Goal: Transaction & Acquisition: Purchase product/service

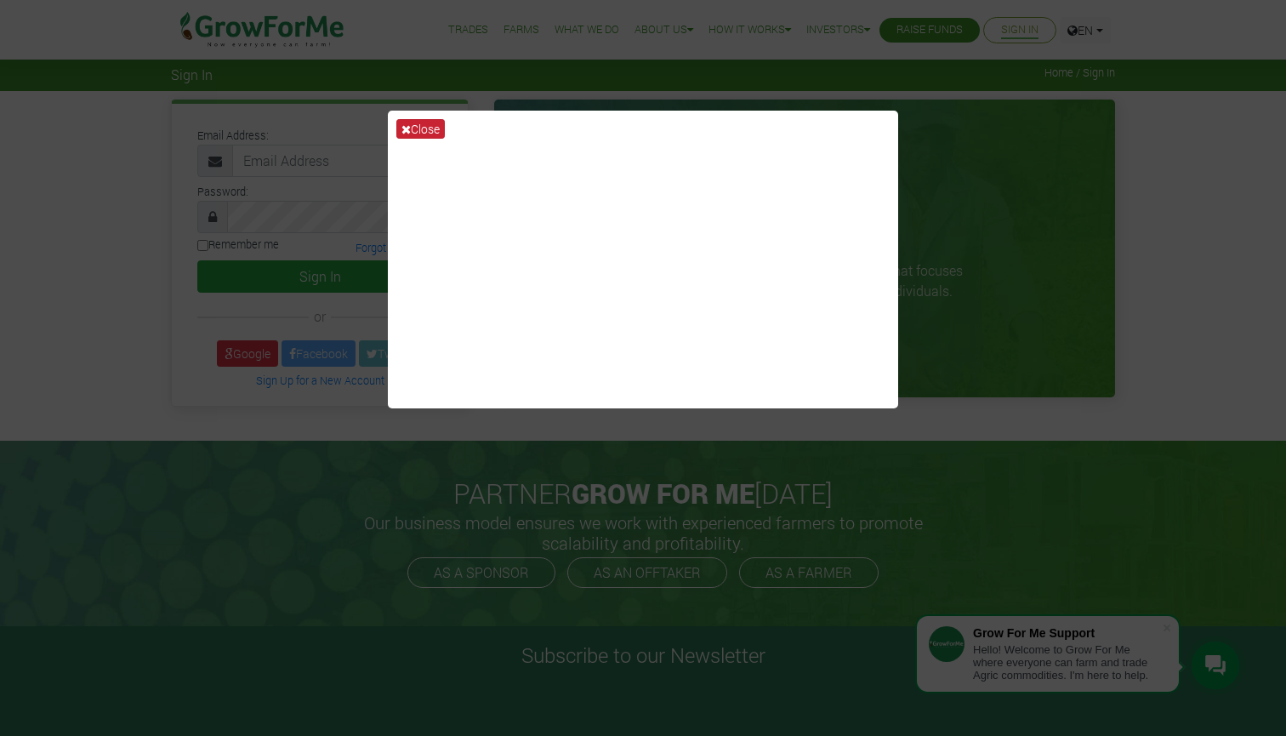
click at [407, 127] on icon at bounding box center [405, 129] width 9 height 12
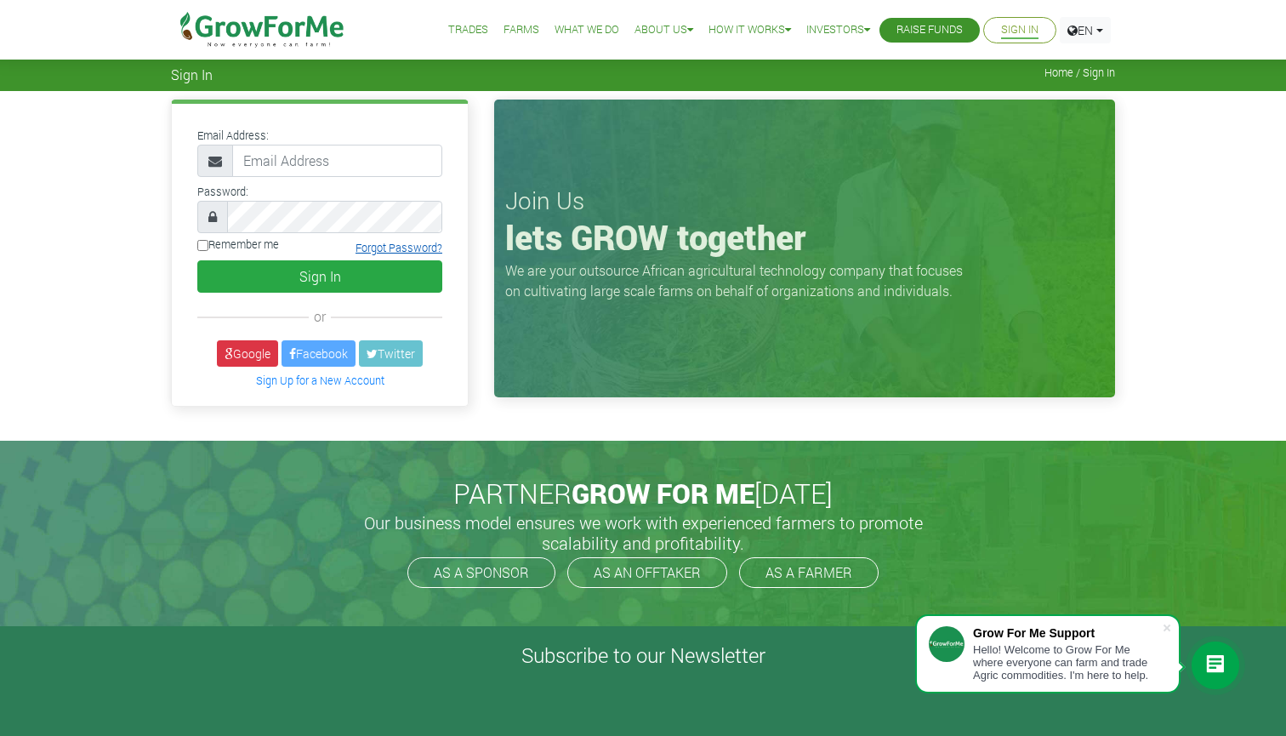
click at [401, 249] on link "Forgot Password?" at bounding box center [398, 248] width 87 height 14
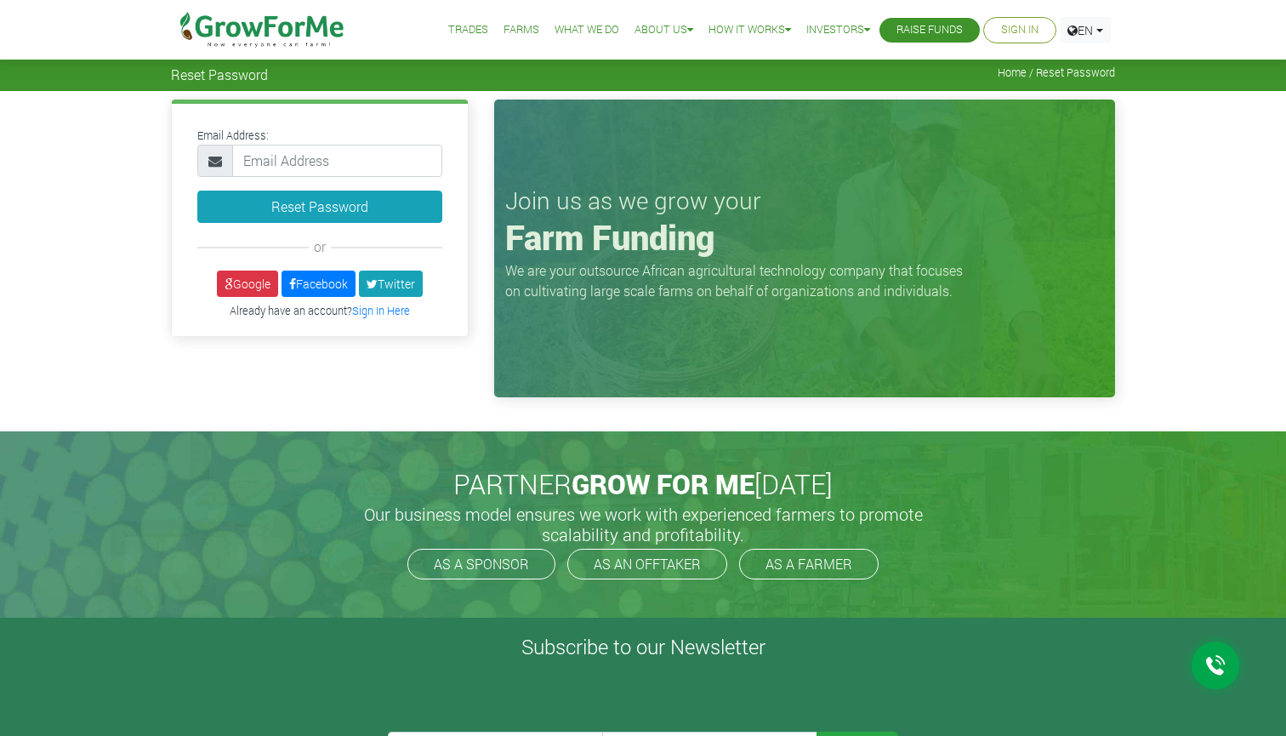
click at [330, 155] on input "email" at bounding box center [337, 161] width 210 height 32
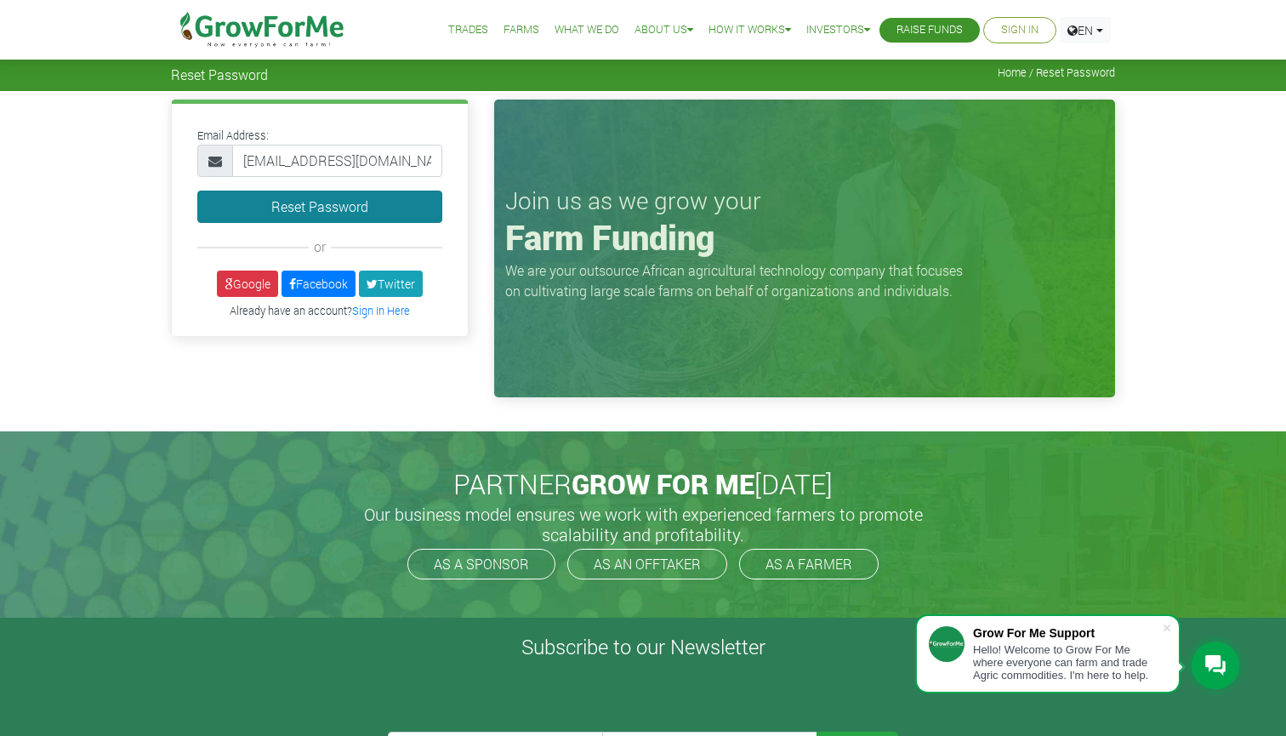
type input "chrissiechinebuah@gmail.com"
click at [320, 211] on button "Reset Password" at bounding box center [319, 206] width 245 height 32
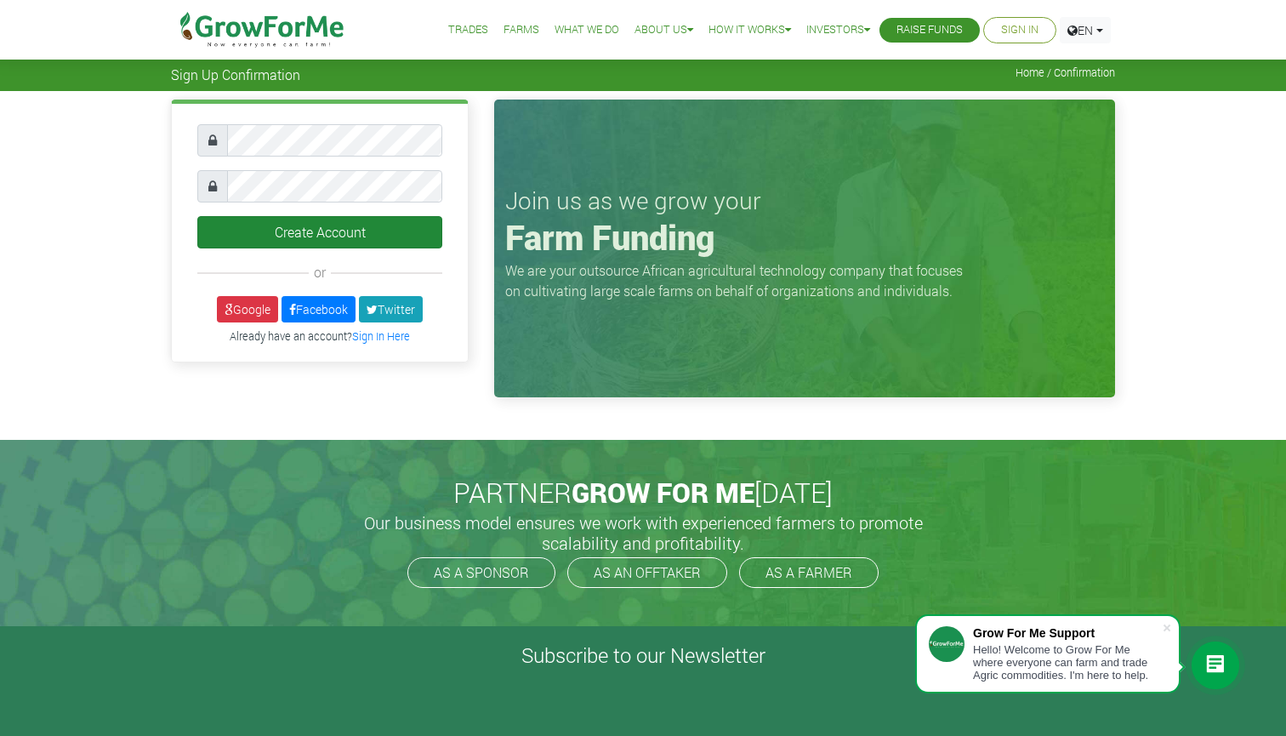
click at [311, 229] on button "Create Account" at bounding box center [319, 232] width 245 height 32
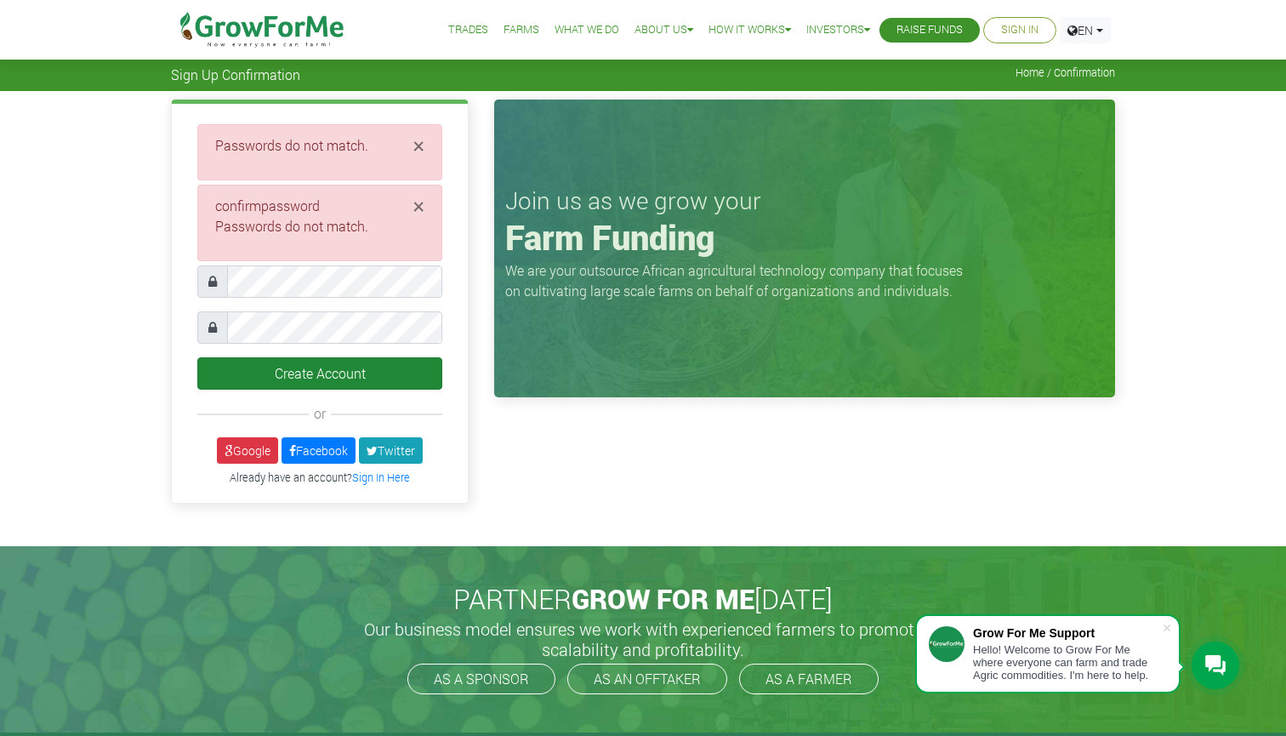
click at [332, 370] on button "Create Account" at bounding box center [319, 373] width 245 height 32
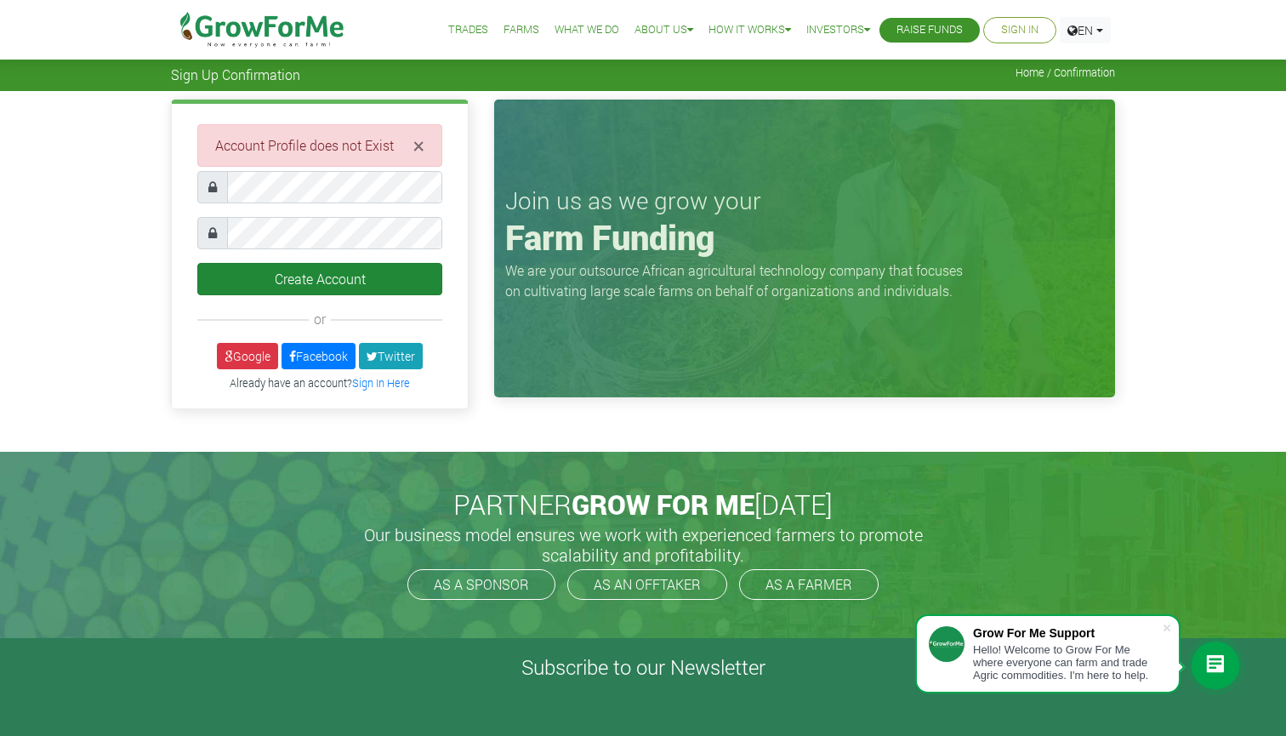
click at [330, 279] on button "Create Account" at bounding box center [319, 279] width 245 height 32
click at [253, 37] on img at bounding box center [262, 30] width 174 height 60
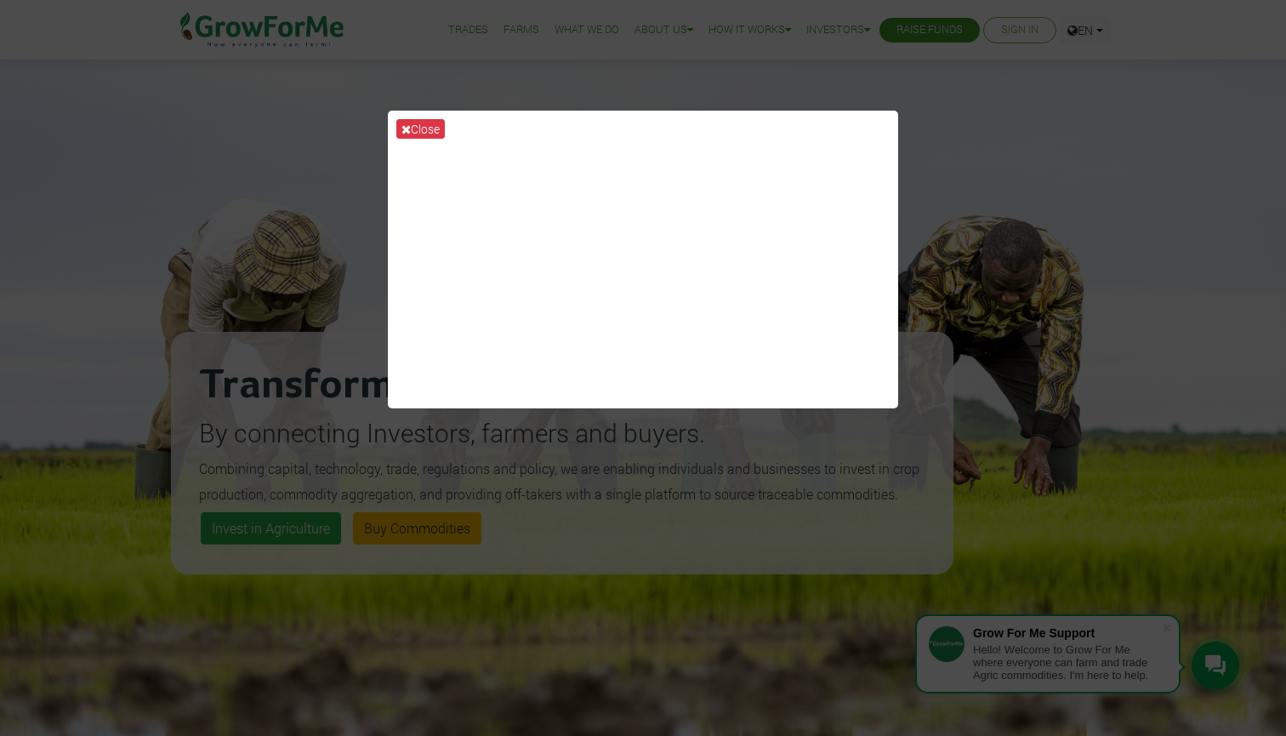
click at [1049, 238] on div "Close" at bounding box center [643, 368] width 1286 height 736
click at [415, 128] on button "Close" at bounding box center [420, 129] width 48 height 20
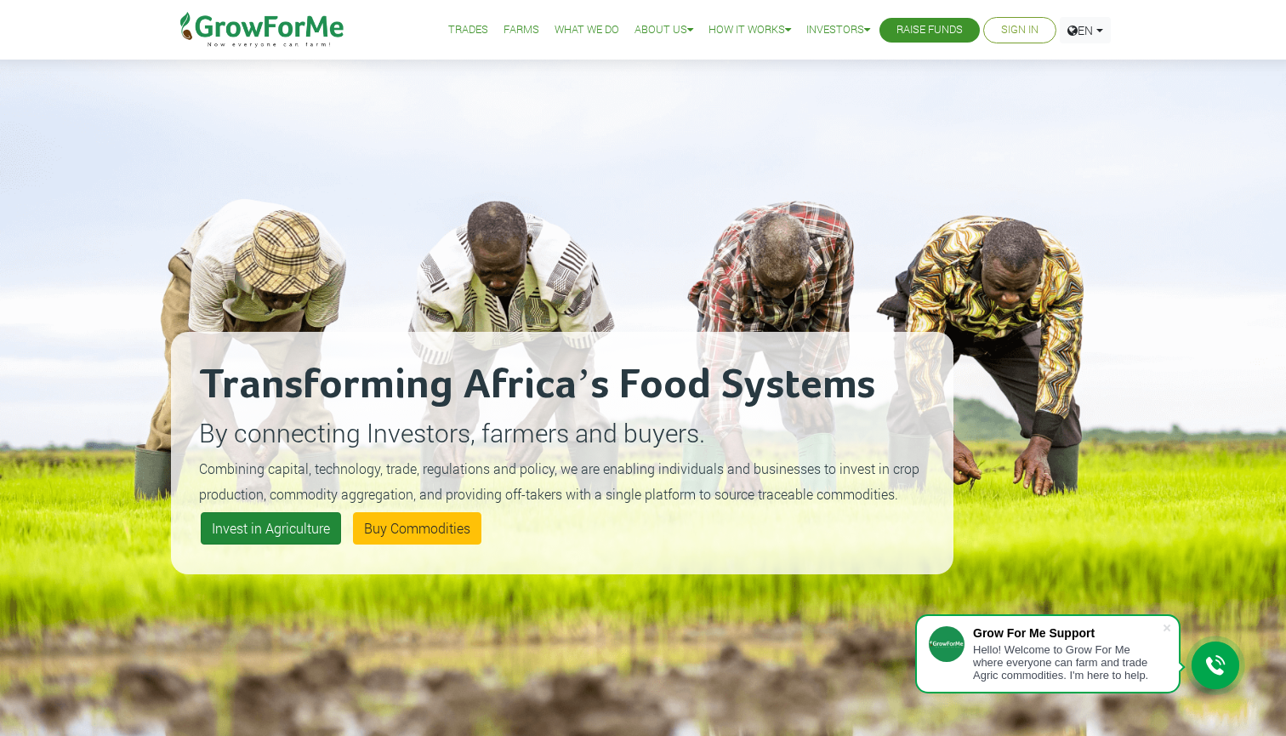
click at [298, 530] on link "Invest in Agriculture" at bounding box center [271, 528] width 140 height 32
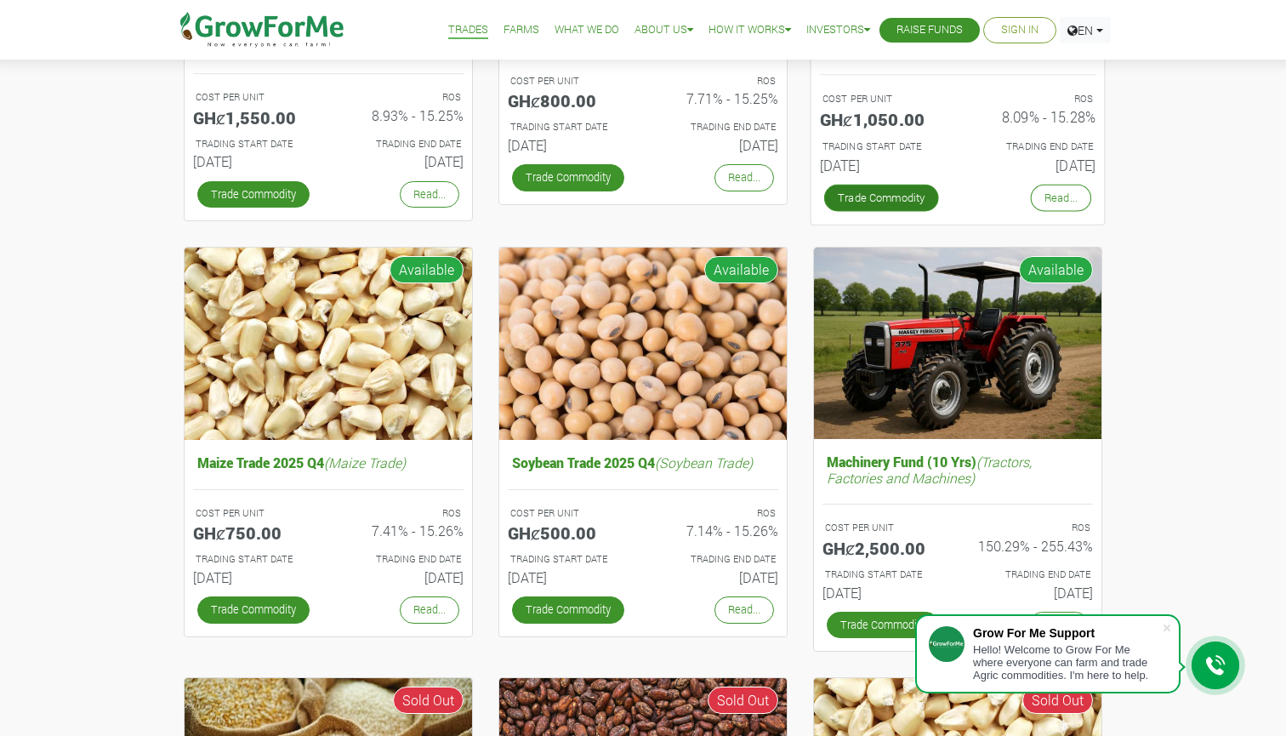
scroll to position [434, 0]
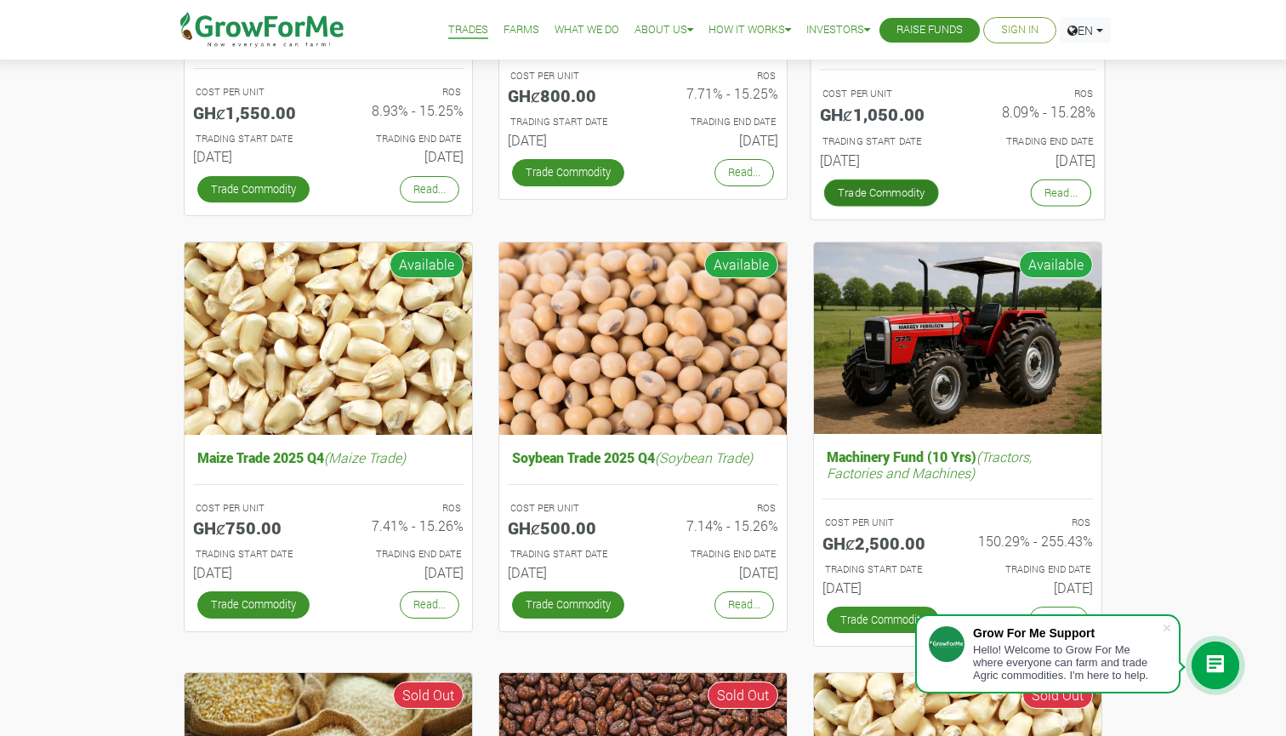
click at [900, 194] on link "Trade Commodity" at bounding box center [881, 192] width 115 height 27
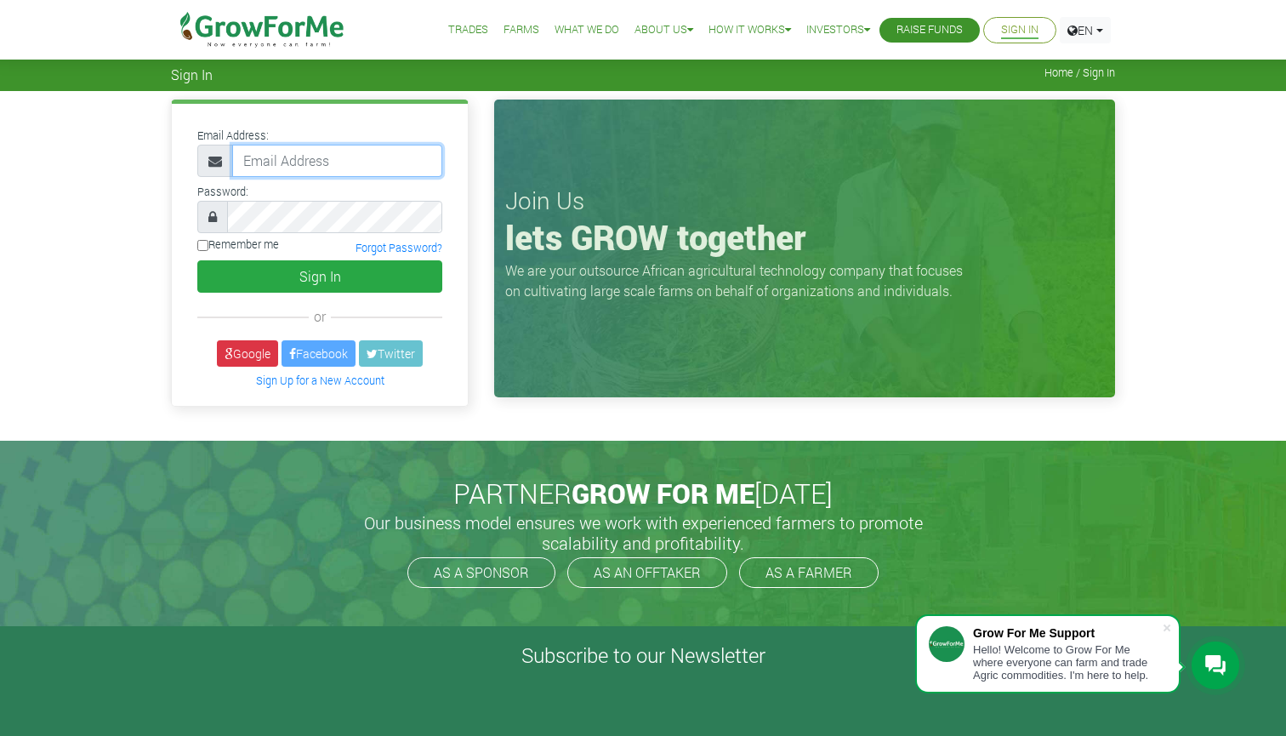
type input "[EMAIL_ADDRESS][DOMAIN_NAME]"
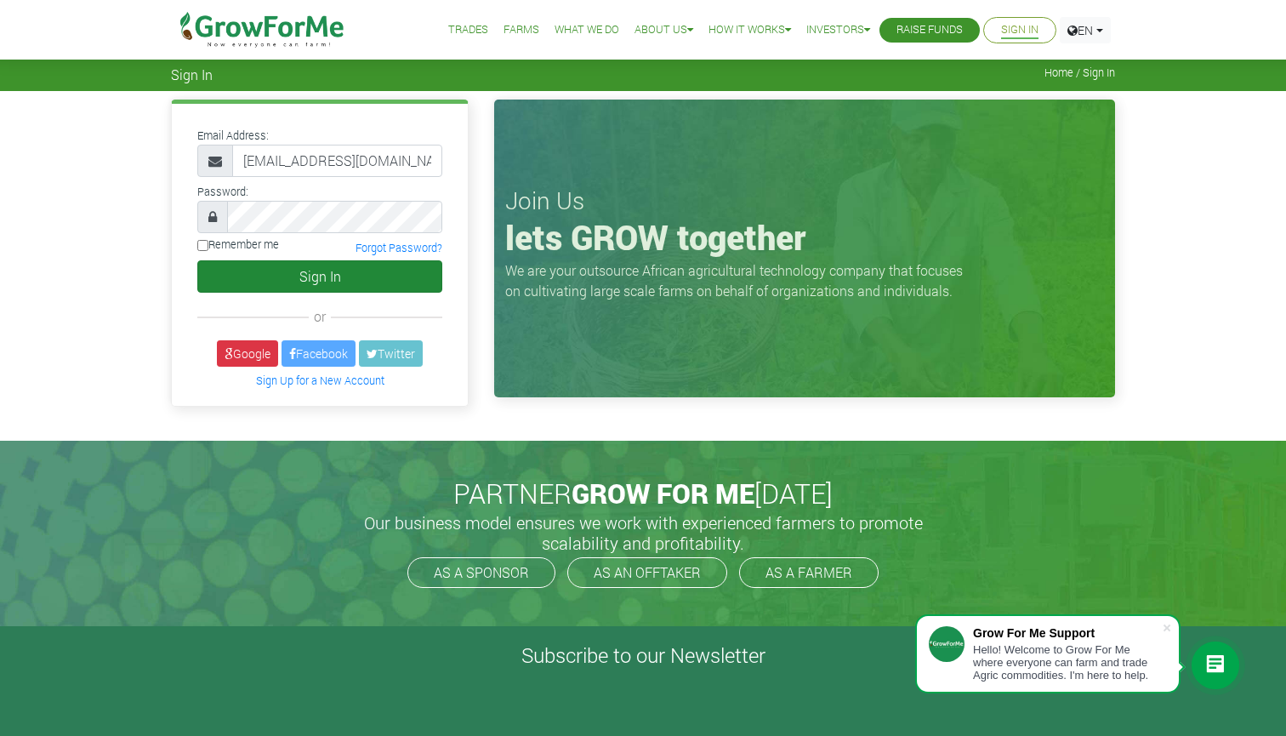
click at [314, 284] on button "Sign In" at bounding box center [319, 276] width 245 height 32
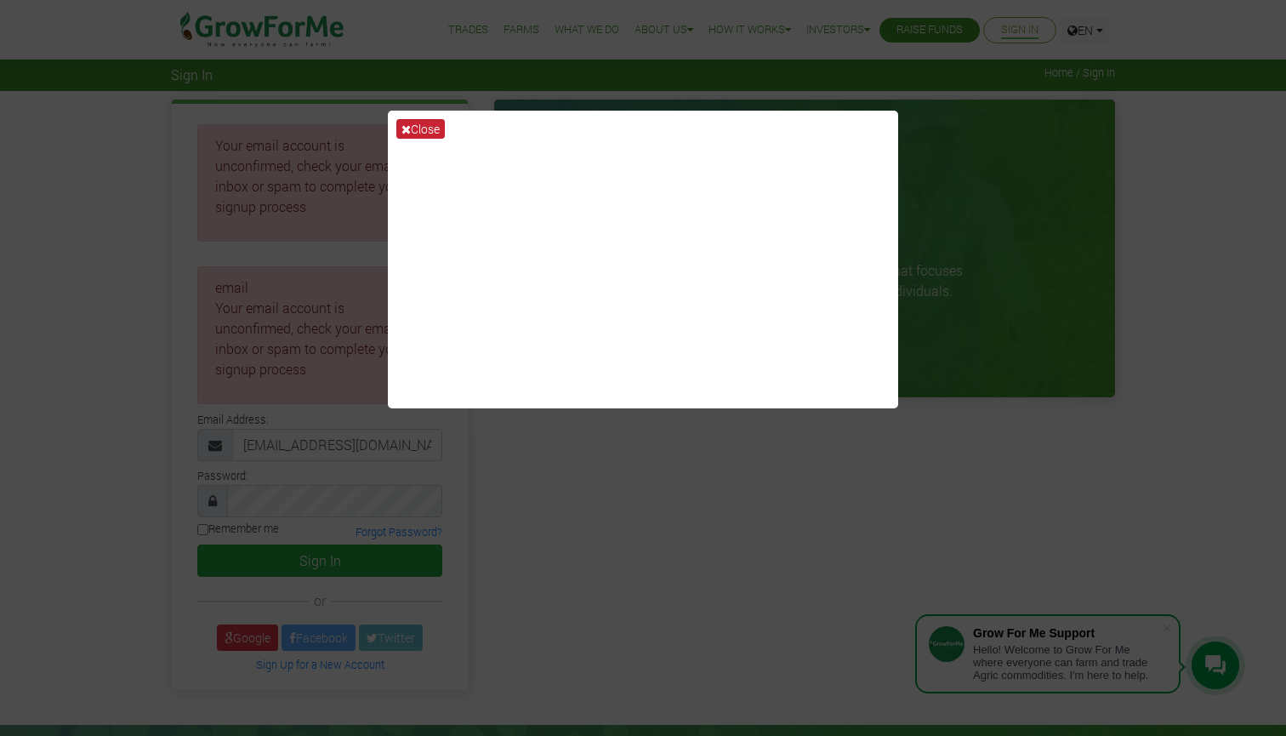
click at [416, 124] on button "Close" at bounding box center [420, 129] width 48 height 20
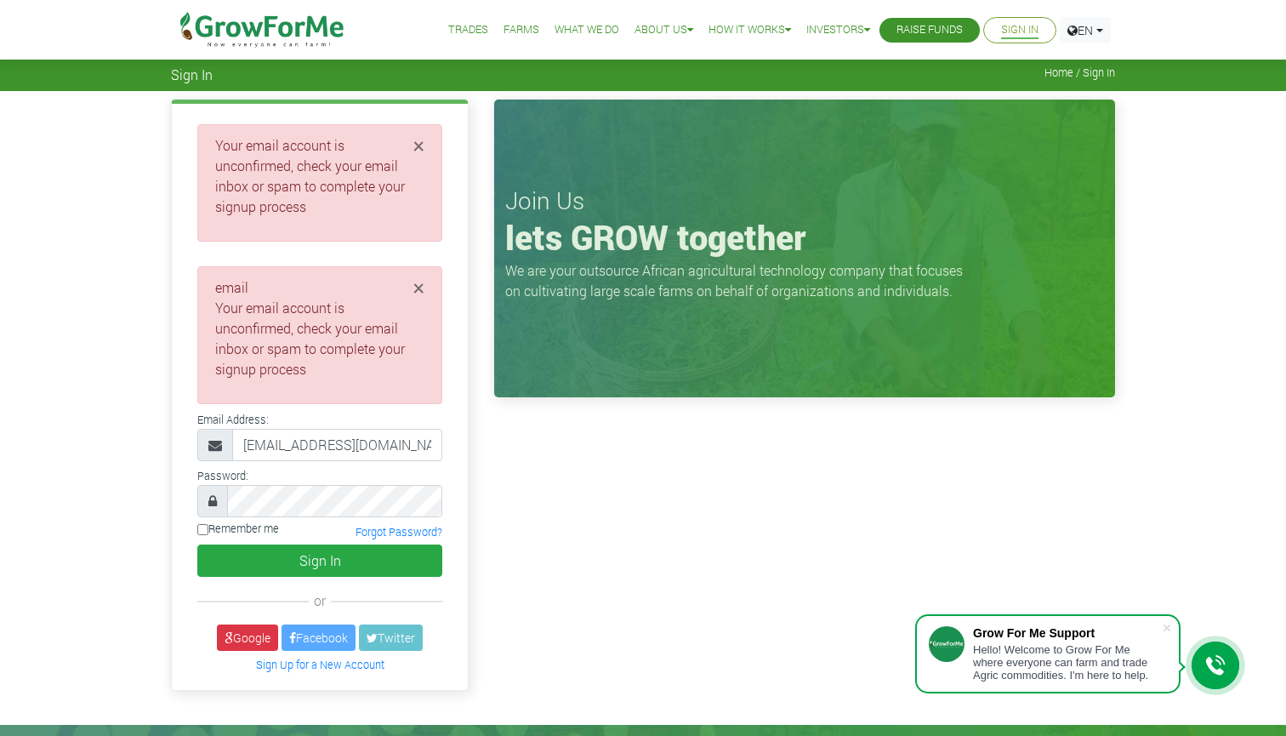
click at [1056, 75] on span "Home / Sign In" at bounding box center [1079, 72] width 71 height 13
click at [287, 660] on link "Sign Up for a New Account" at bounding box center [320, 664] width 128 height 14
